Goal: Contribute content

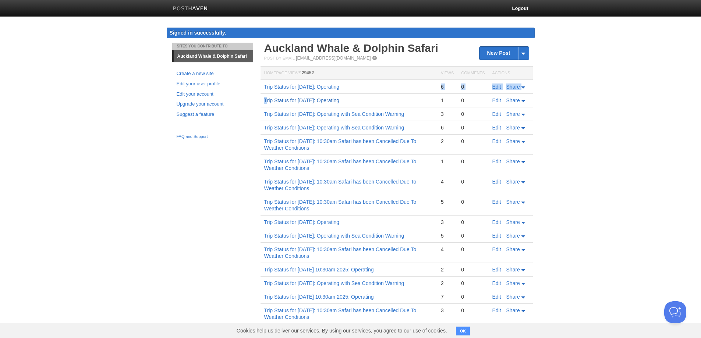
drag, startPoint x: 395, startPoint y: 101, endPoint x: 266, endPoint y: 97, distance: 128.8
copy tbody "6 0 Edit Share T"
click at [266, 97] on tbody "Trip Status for [DATE]: Operating 6 0 Edit Share Trip Status for [DATE]: Operat…" at bounding box center [396, 246] width 272 height 332
click at [399, 83] on td "Trip Status for [DATE]: Operating" at bounding box center [348, 87] width 177 height 14
drag, startPoint x: 396, startPoint y: 87, endPoint x: 265, endPoint y: 88, distance: 131.7
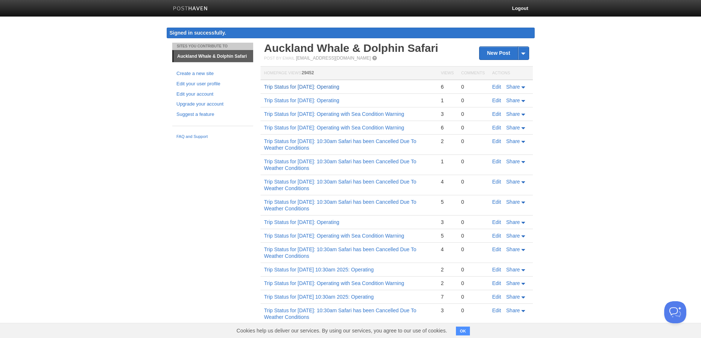
copy link "Trip Status for [DATE]: Operating"
click at [265, 88] on td "Trip Status for [DATE]: Operating" at bounding box center [348, 87] width 177 height 14
click at [497, 54] on link "New Post" at bounding box center [503, 53] width 49 height 13
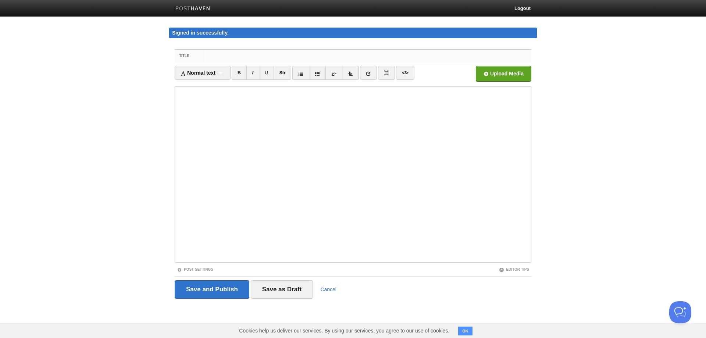
paste input "Trip Status for [DATE]: Operating"
drag, startPoint x: 246, startPoint y: 54, endPoint x: 264, endPoint y: 55, distance: 18.0
click at [264, 55] on input "Trip Status for [DATE]: Operating" at bounding box center [368, 56] width 327 height 12
click at [273, 57] on input "Trip Status for [DATE]: Operating" at bounding box center [368, 56] width 327 height 12
drag, startPoint x: 363, startPoint y: 57, endPoint x: 272, endPoint y: 84, distance: 94.9
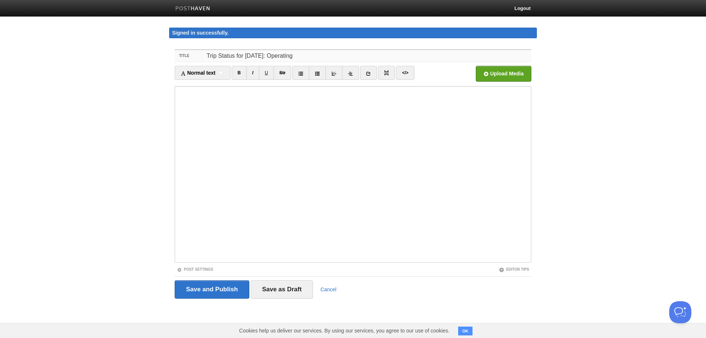
click at [164, 57] on body "Logout Signed in successfully. Signed in successfully. × Sites You Contribute T…" at bounding box center [353, 163] width 706 height 326
type input "Trip Status for [DATE]: Operating"
click at [213, 289] on input "Save and Publish" at bounding box center [212, 289] width 75 height 18
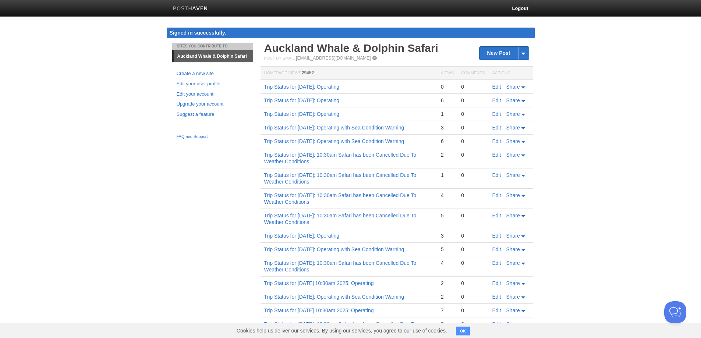
click at [119, 204] on body "Logout Signed in successfully. Signed in successfully. × Post created × Sites Y…" at bounding box center [350, 226] width 701 height 452
click at [399, 86] on td "Trip Status for [DATE]: Operating" at bounding box center [348, 87] width 177 height 14
drag, startPoint x: 399, startPoint y: 86, endPoint x: 299, endPoint y: 91, distance: 100.2
copy link "[DATE]: Operating"
click at [299, 91] on td "Trip Status for [DATE]: Operating" at bounding box center [348, 87] width 177 height 14
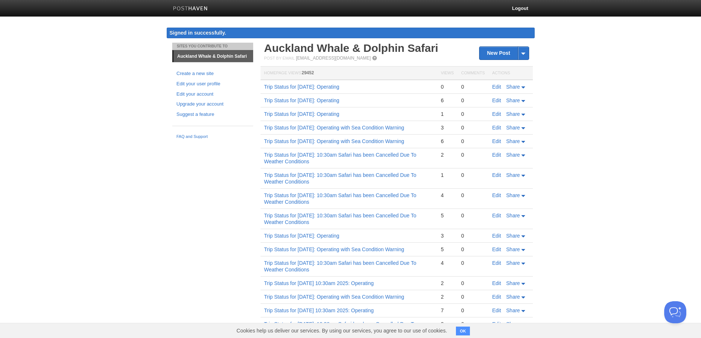
click at [629, 102] on body "Logout Signed in successfully. Signed in successfully. × Post created × Sites Y…" at bounding box center [350, 226] width 701 height 452
